Goal: Information Seeking & Learning: Check status

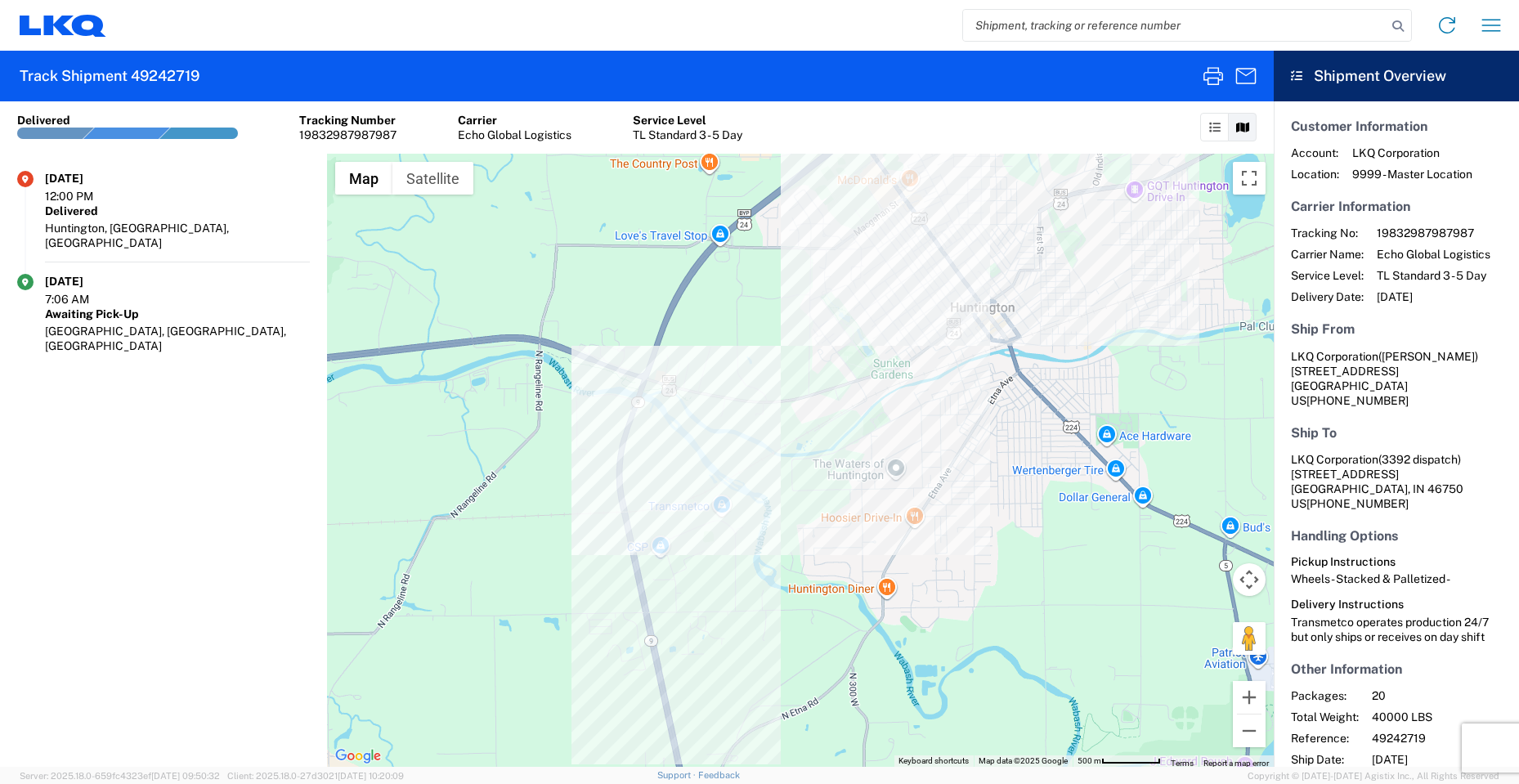
click at [1083, 38] on input "search" at bounding box center [1175, 25] width 424 height 31
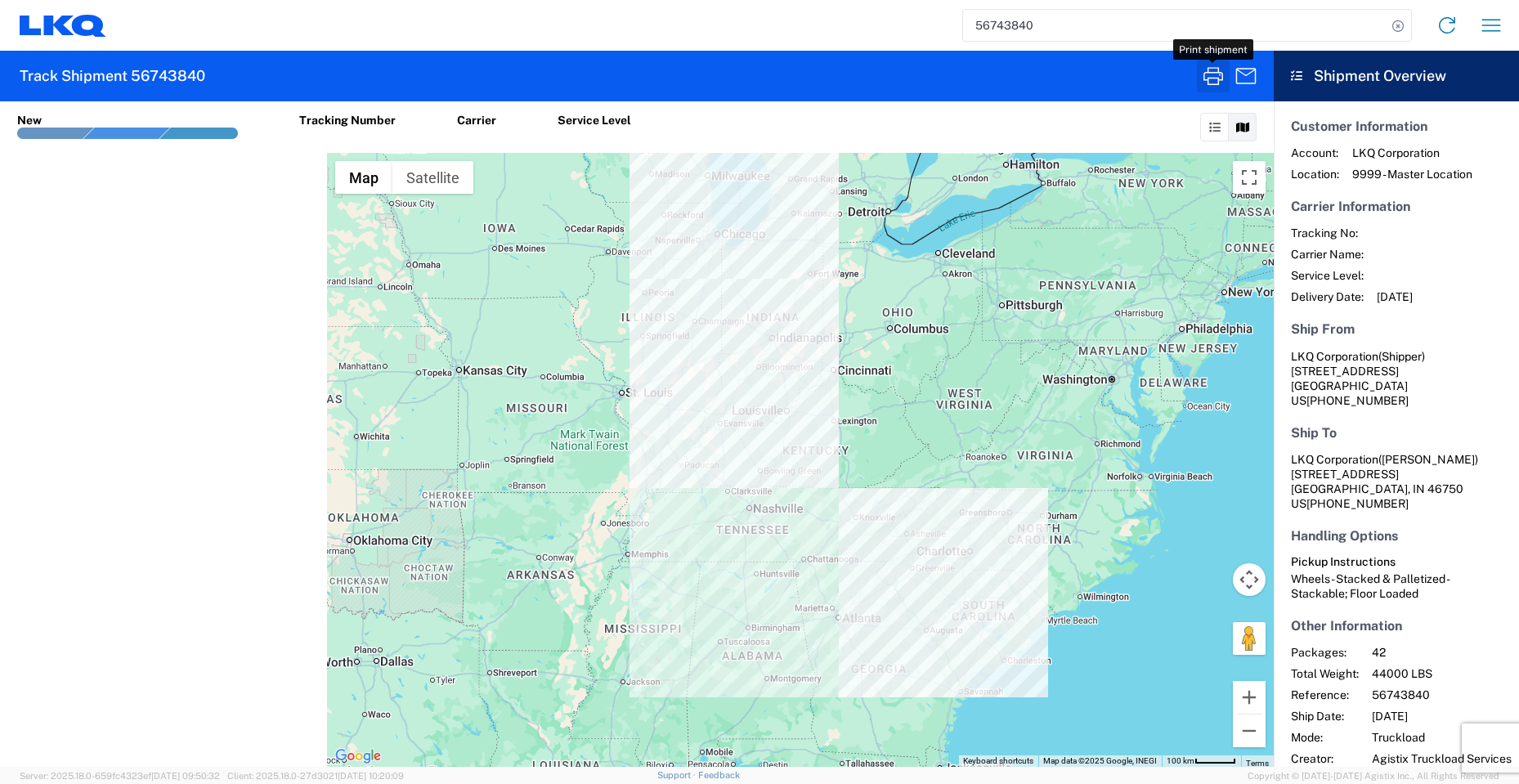
click at [1215, 84] on icon "button" at bounding box center [1213, 75] width 20 height 18
click at [1214, 20] on input "56743840" at bounding box center [1175, 25] width 424 height 31
type input "5"
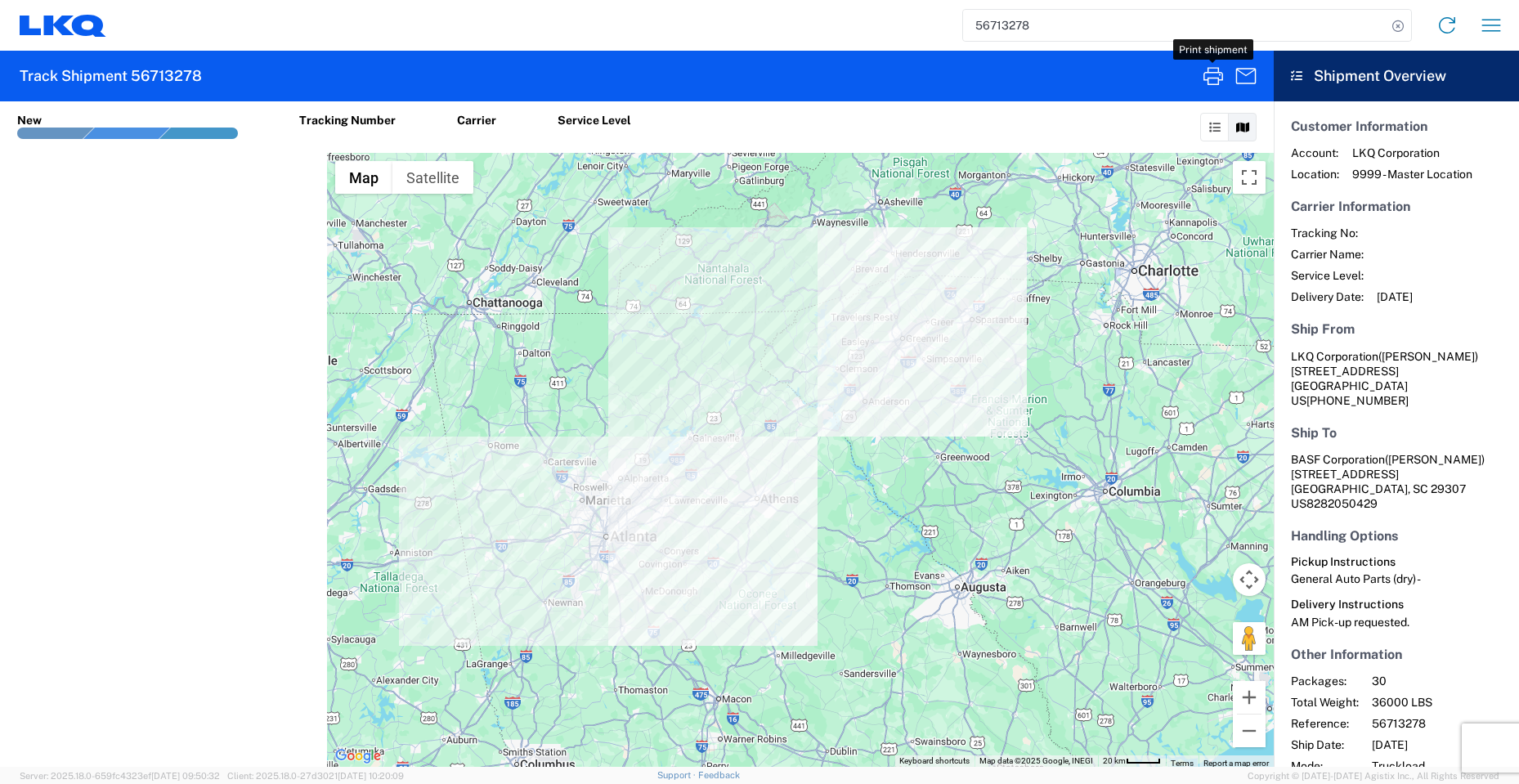
click at [1212, 81] on icon "button" at bounding box center [1213, 76] width 26 height 26
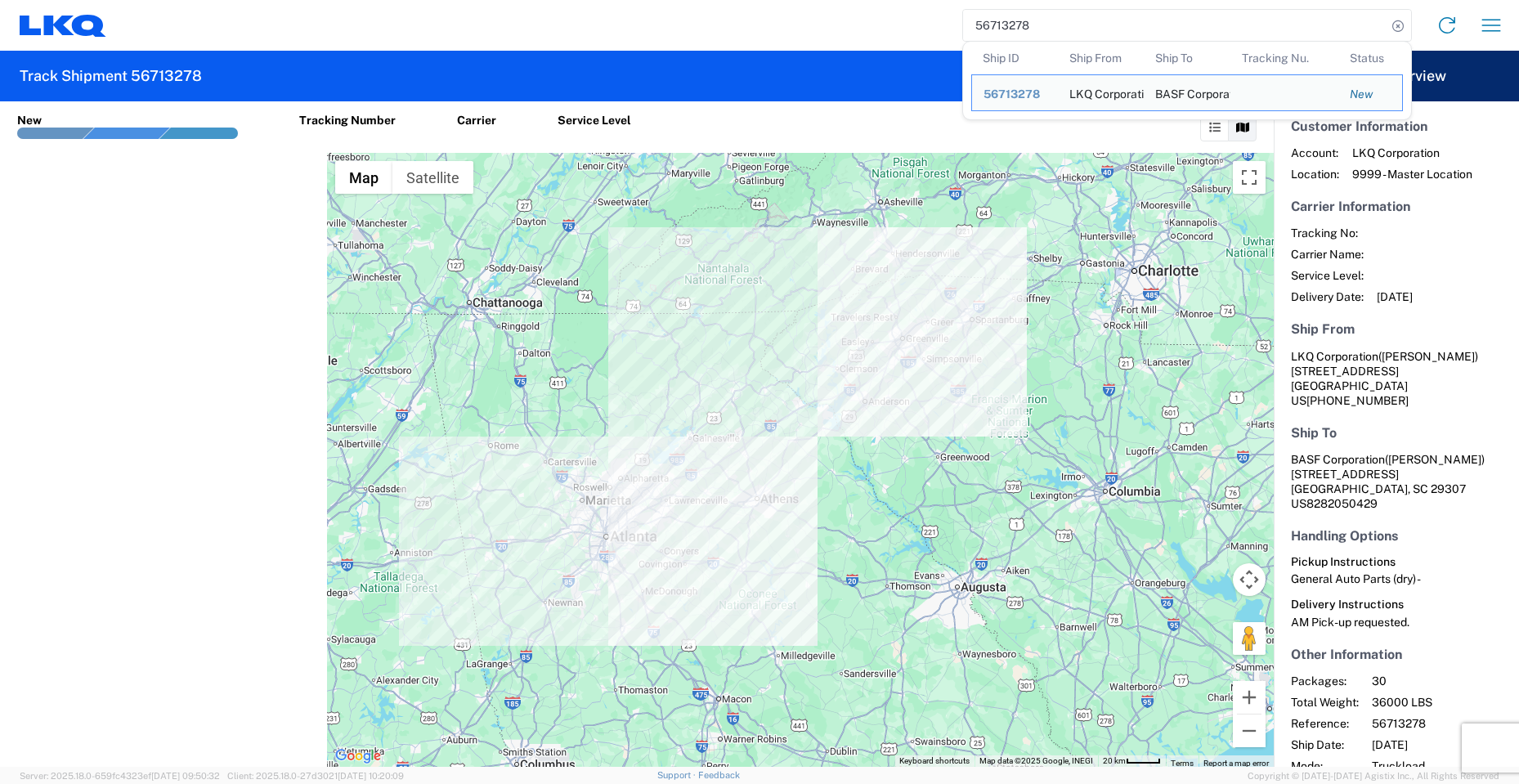
click at [1044, 35] on input "56713278" at bounding box center [1175, 25] width 424 height 31
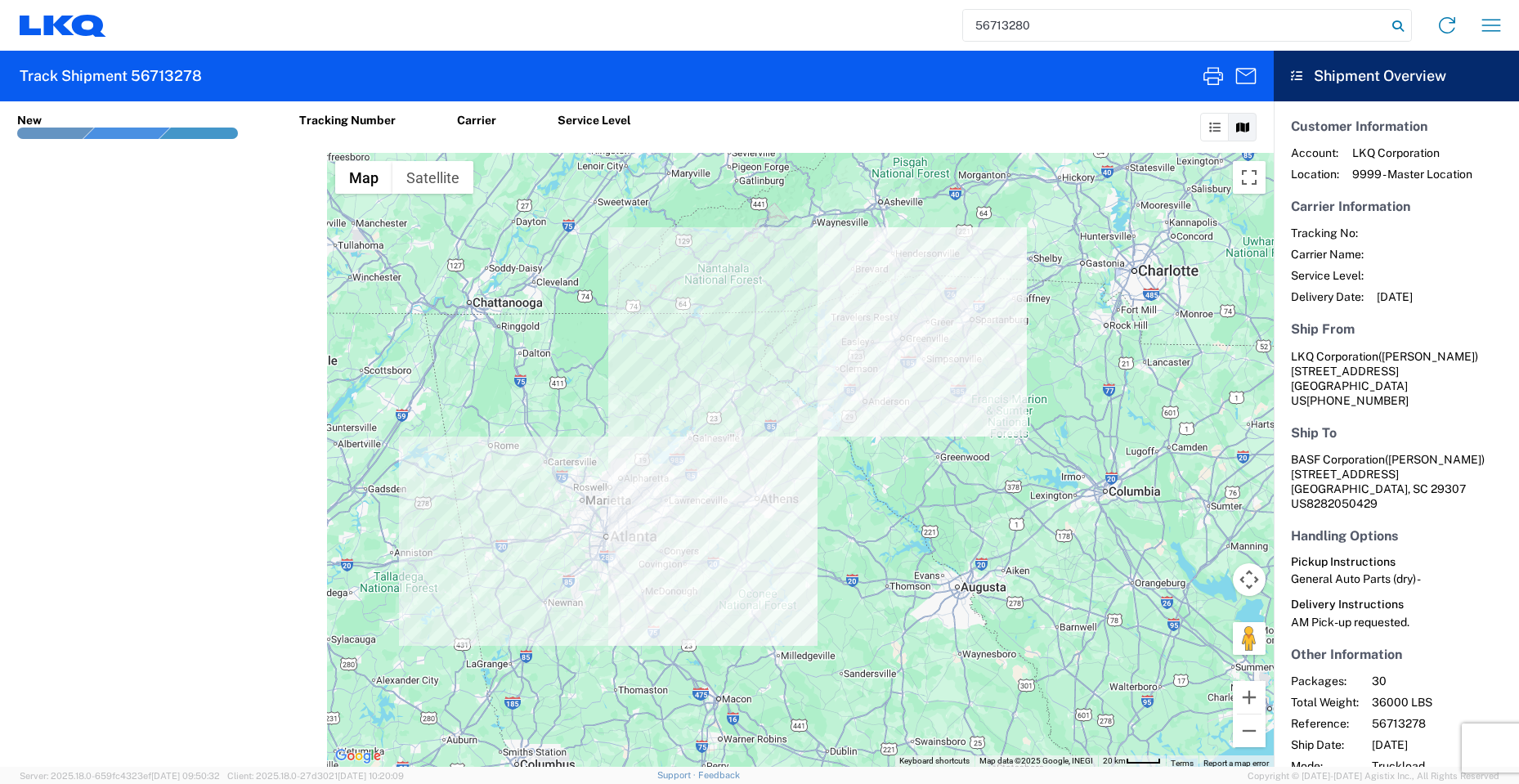
type input "56713280"
click at [1399, 28] on icon at bounding box center [1398, 26] width 23 height 23
click at [1193, 86] on agx-form-header "Track Shipment 56713280" at bounding box center [637, 76] width 1274 height 51
click at [1212, 79] on icon "button" at bounding box center [1213, 76] width 26 height 26
